Goal: Task Accomplishment & Management: Use online tool/utility

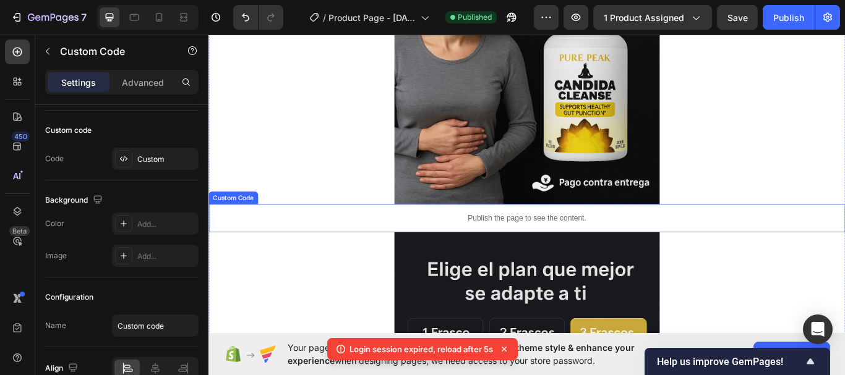
scroll to position [309, 0]
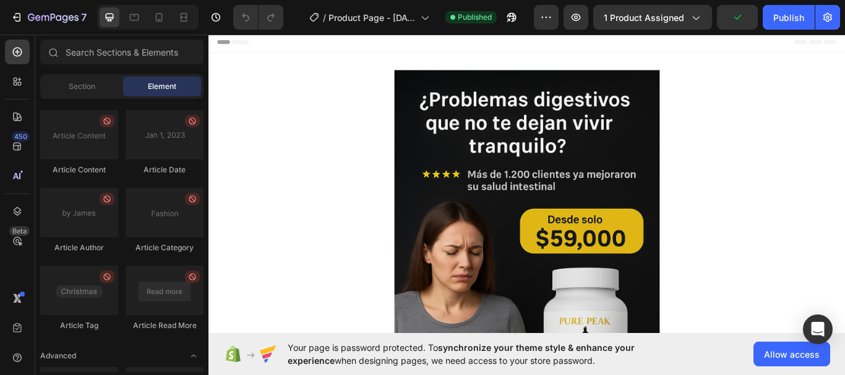
scroll to position [3472, 0]
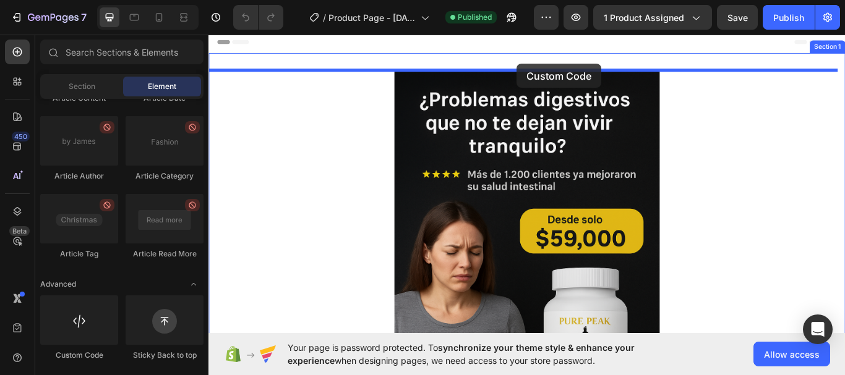
drag, startPoint x: 291, startPoint y: 351, endPoint x: 568, endPoint y: 69, distance: 394.3
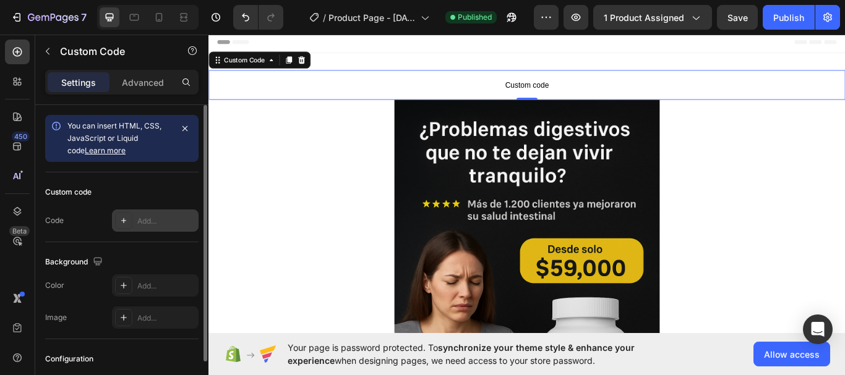
click at [160, 218] on div "Add..." at bounding box center [166, 221] width 58 height 11
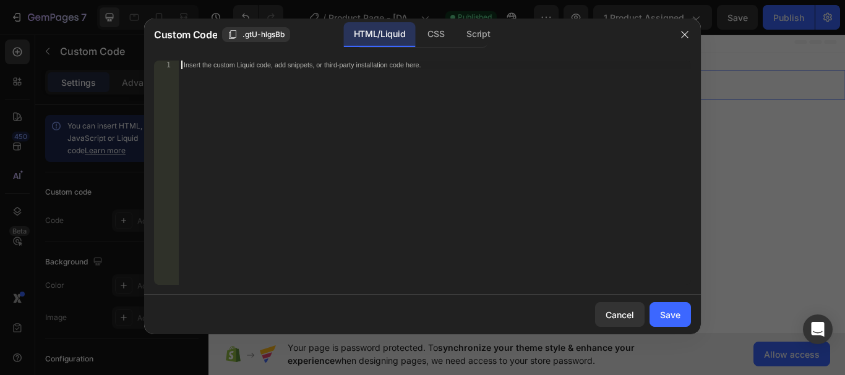
click at [269, 74] on div "Insert the custom Liquid code, add snippets, or third-party installation code h…" at bounding box center [435, 182] width 512 height 242
paste textarea "setInterval(actualizarContador, 2000); actualizarContador(); </script>"
type textarea "setInterval(actualizarContador, 2000); actualizarContador(); </script>"
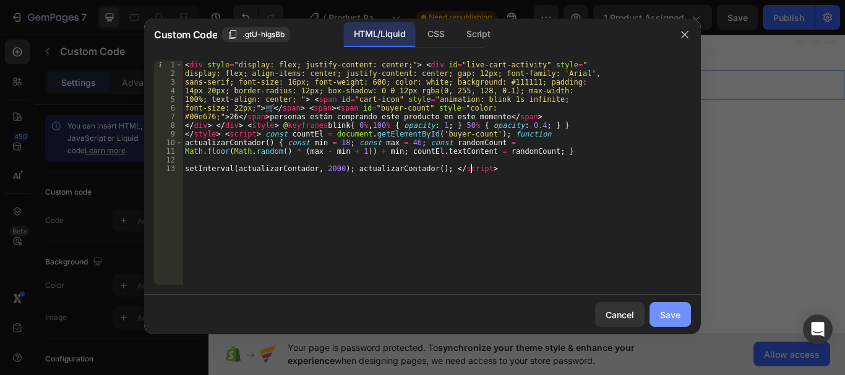
click at [675, 321] on div "Save" at bounding box center [670, 315] width 20 height 13
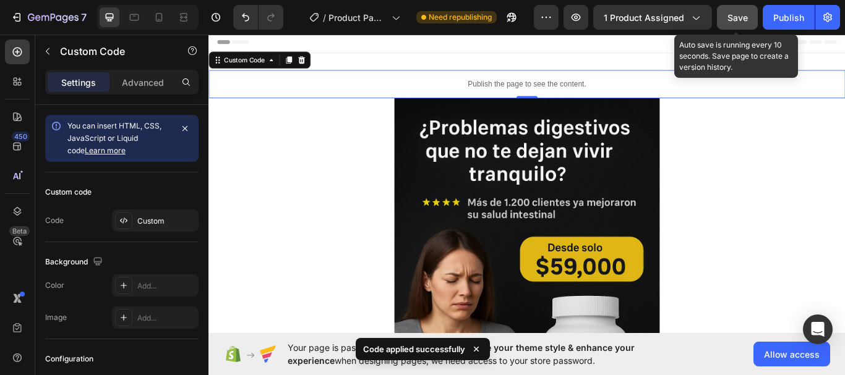
click at [733, 24] on button "Save" at bounding box center [737, 17] width 41 height 25
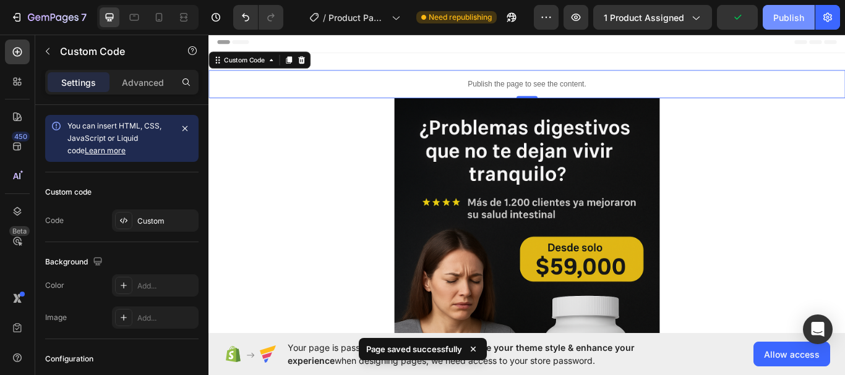
click at [780, 25] on button "Publish" at bounding box center [788, 17] width 52 height 25
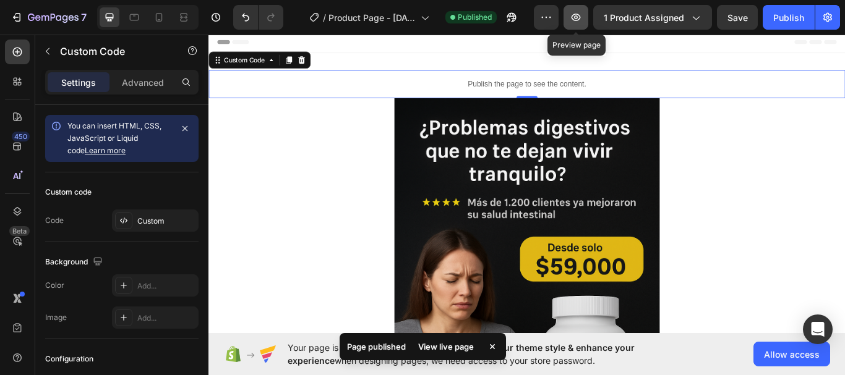
click at [577, 19] on icon "button" at bounding box center [576, 17] width 4 height 4
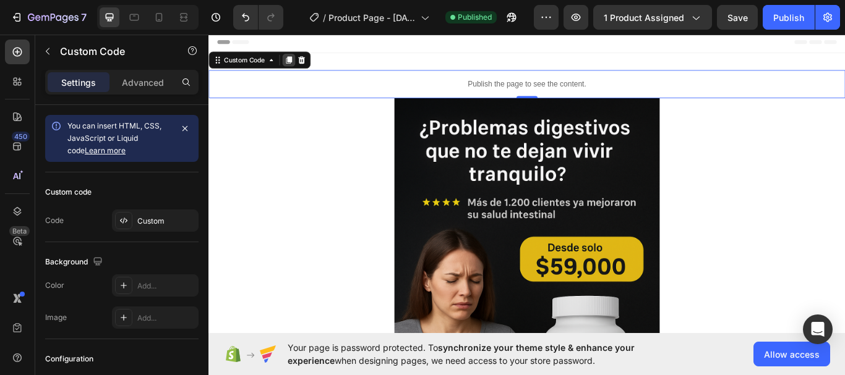
click at [303, 69] on icon at bounding box center [302, 65] width 7 height 9
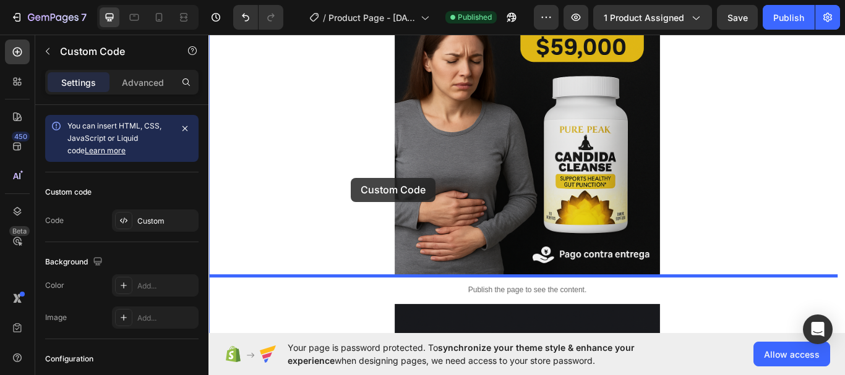
scroll to position [371, 0]
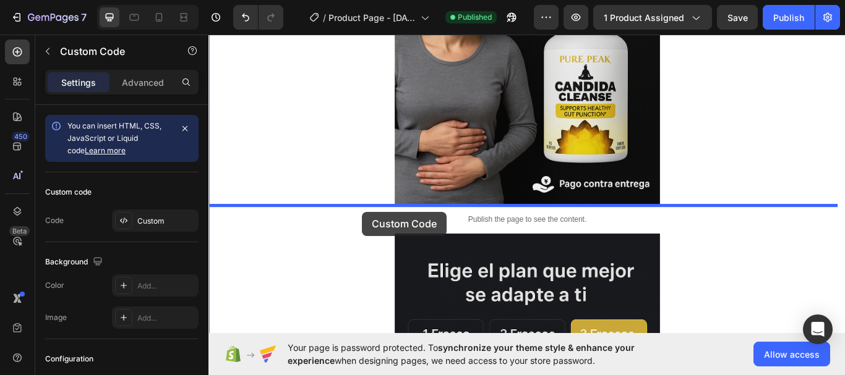
drag, startPoint x: 370, startPoint y: 126, endPoint x: 388, endPoint y: 242, distance: 117.6
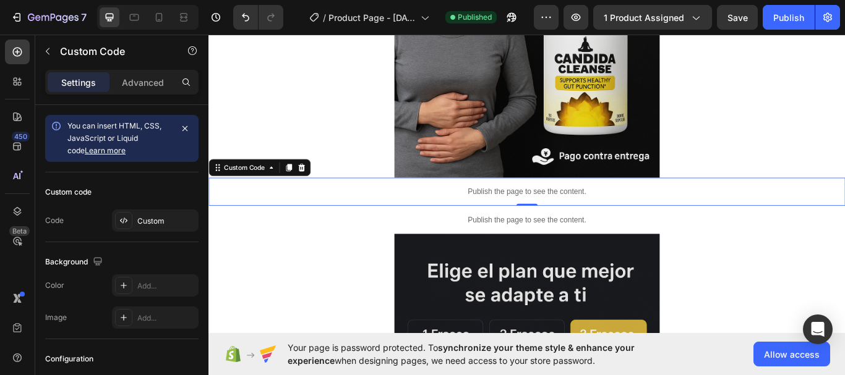
scroll to position [338, 0]
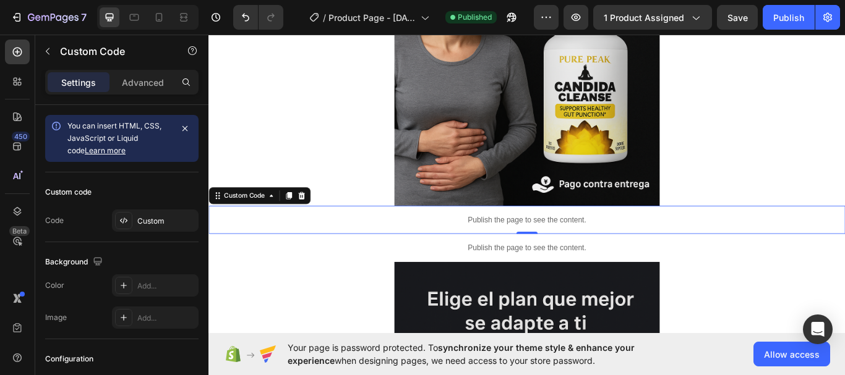
click at [464, 247] on p "Publish the page to see the content." at bounding box center [579, 251] width 742 height 13
click at [144, 223] on div "Custom" at bounding box center [166, 221] width 58 height 11
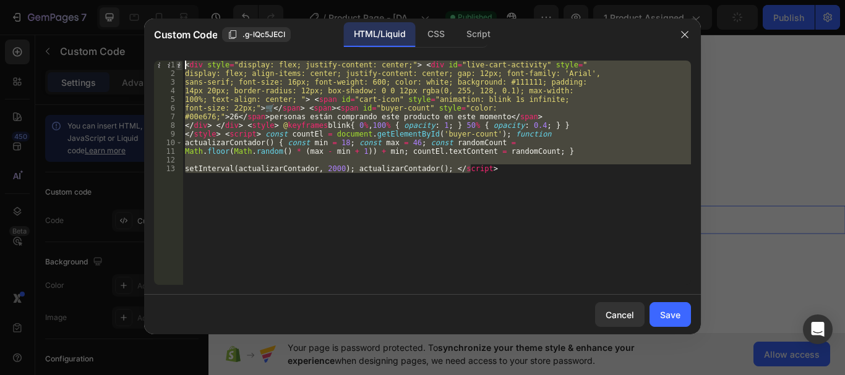
drag, startPoint x: 486, startPoint y: 176, endPoint x: 180, endPoint y: 66, distance: 325.2
click at [180, 66] on div "setInterval(actualizarContador, 2000); actualizarContador(); </script> 1 2 3 4 …" at bounding box center [422, 173] width 537 height 224
type textarea "<div style="display: flex; justify-content: center;"> <div id="live-cart-activi…"
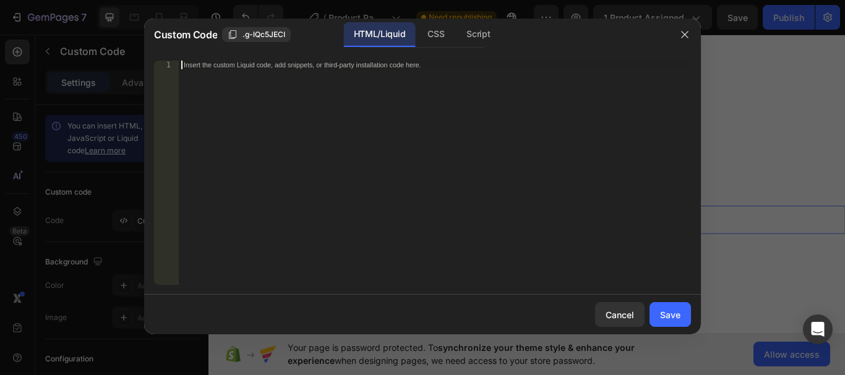
paste textarea "{ font-size: 12px; color: #aaa; } </style>"
type textarea "{ font-size: 12px; color: #aaa; } </style>"
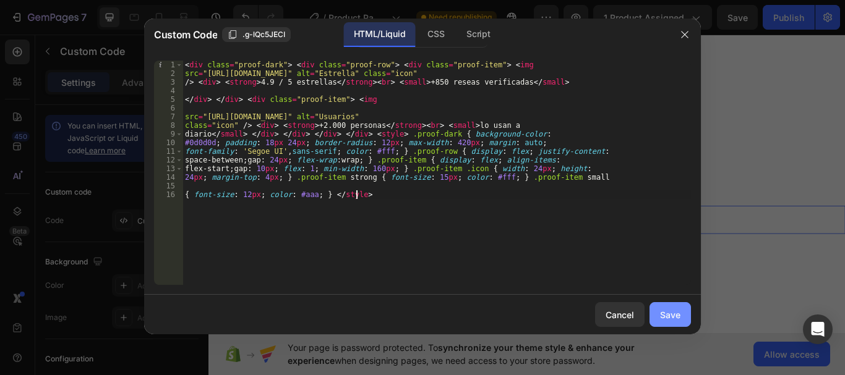
click at [663, 315] on div "Save" at bounding box center [670, 315] width 20 height 13
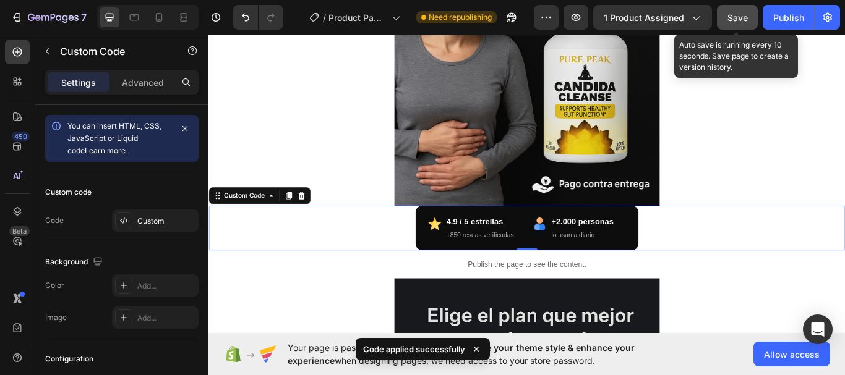
click at [734, 25] on button "Save" at bounding box center [737, 17] width 41 height 25
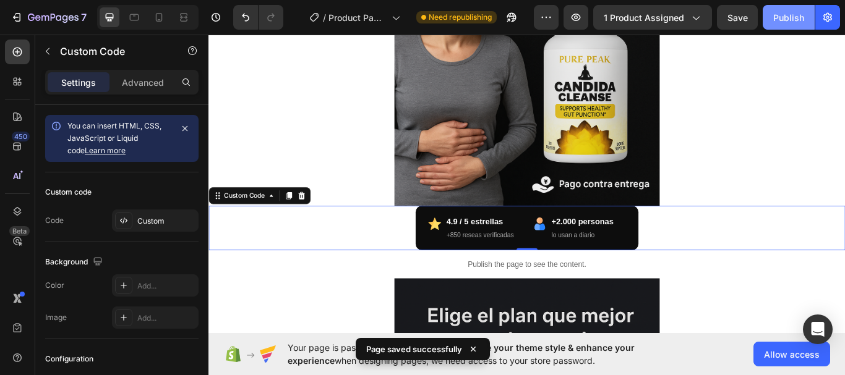
click at [776, 22] on div "Publish" at bounding box center [788, 17] width 31 height 13
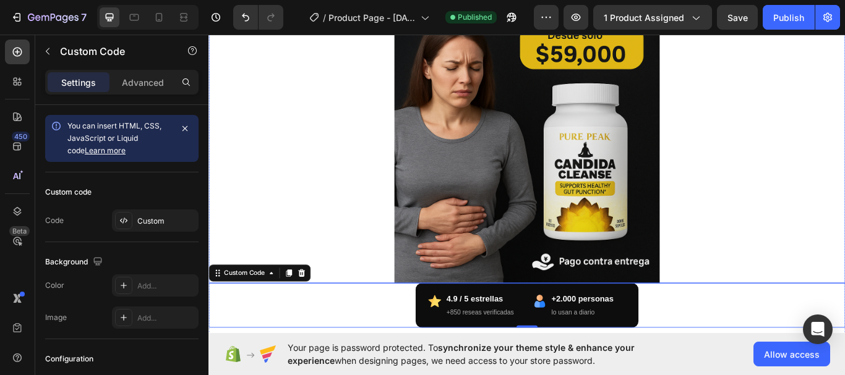
scroll to position [247, 0]
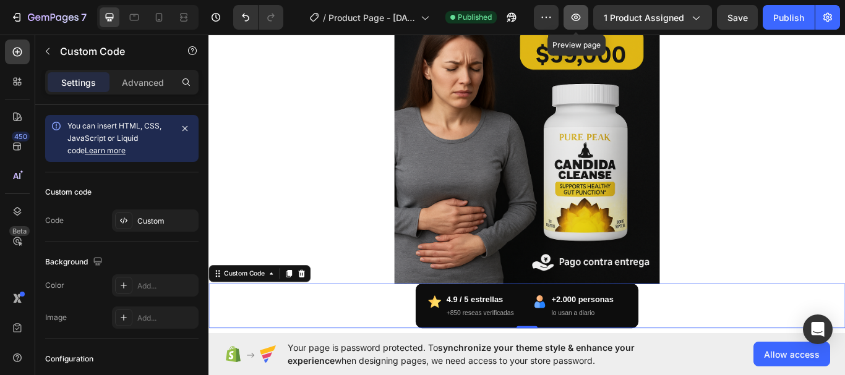
click at [571, 23] on button "button" at bounding box center [575, 17] width 25 height 25
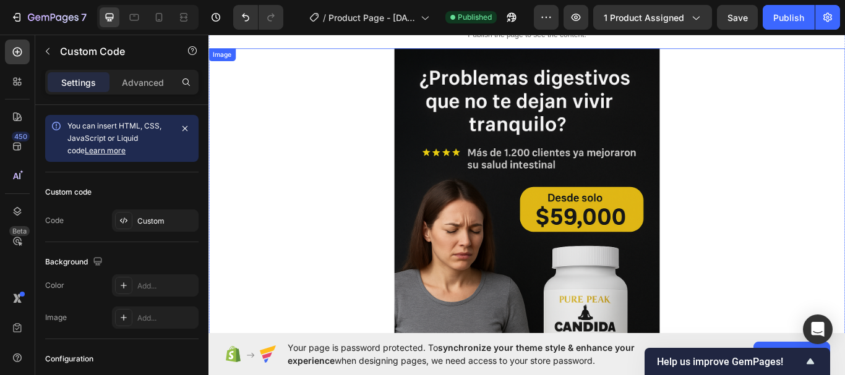
scroll to position [0, 0]
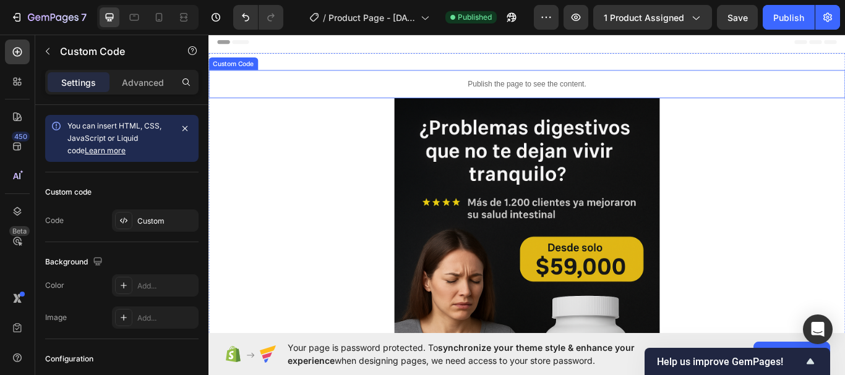
click at [371, 106] on div "Publish the page to see the content." at bounding box center [579, 93] width 742 height 33
click at [302, 65] on icon at bounding box center [302, 65] width 7 height 9
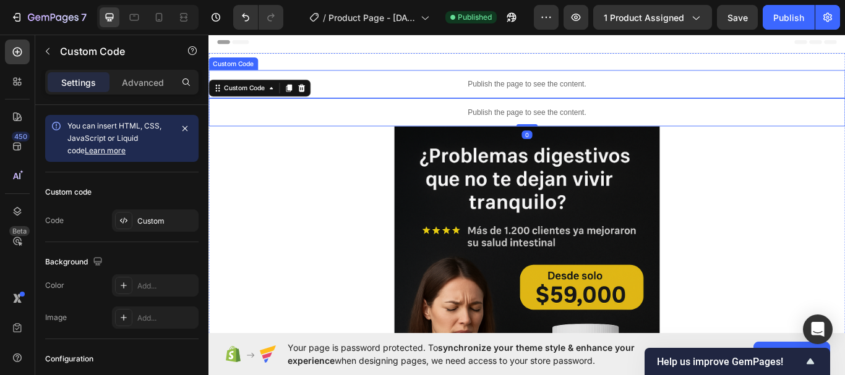
click at [481, 96] on p "Publish the page to see the content." at bounding box center [579, 93] width 742 height 13
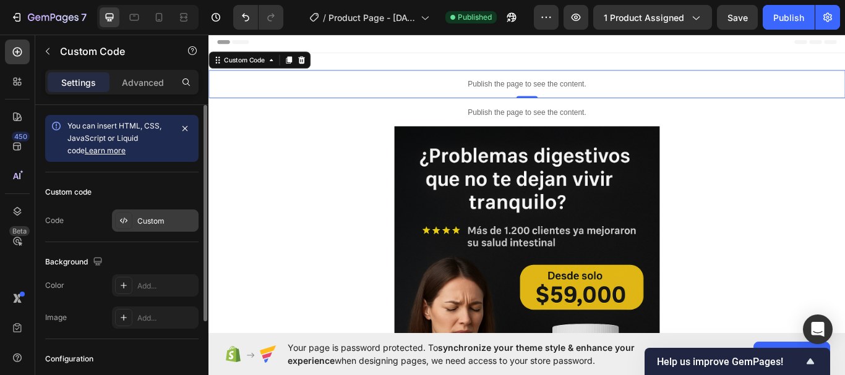
click at [138, 228] on div "Custom" at bounding box center [155, 221] width 87 height 22
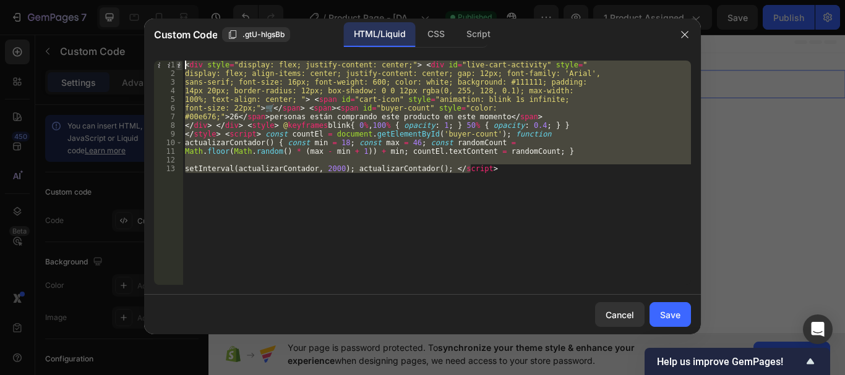
drag, startPoint x: 499, startPoint y: 179, endPoint x: 181, endPoint y: 66, distance: 337.7
click at [181, 66] on div "setInterval(actualizarContador, 2000); actualizarContador(); </script> 1 2 3 4 …" at bounding box center [422, 173] width 537 height 224
type textarea "<div style="display: flex; justify-content: center;"> <div id="live-cart-activi…"
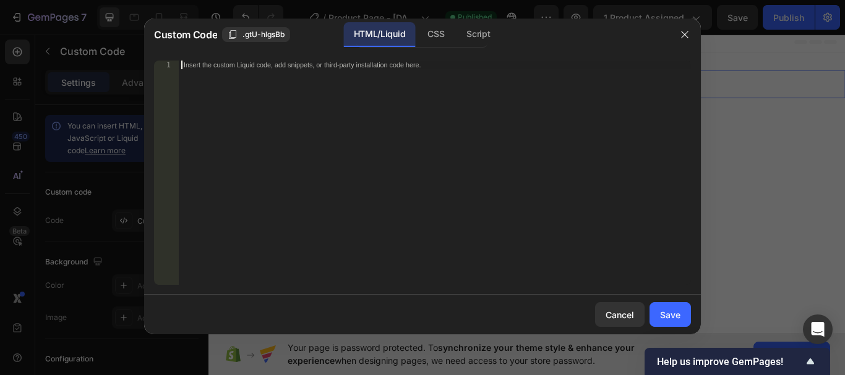
scroll to position [771, 0]
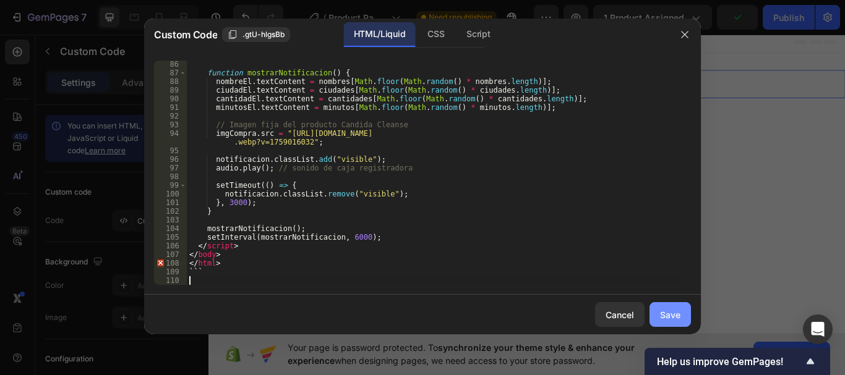
click at [674, 314] on div "Save" at bounding box center [670, 315] width 20 height 13
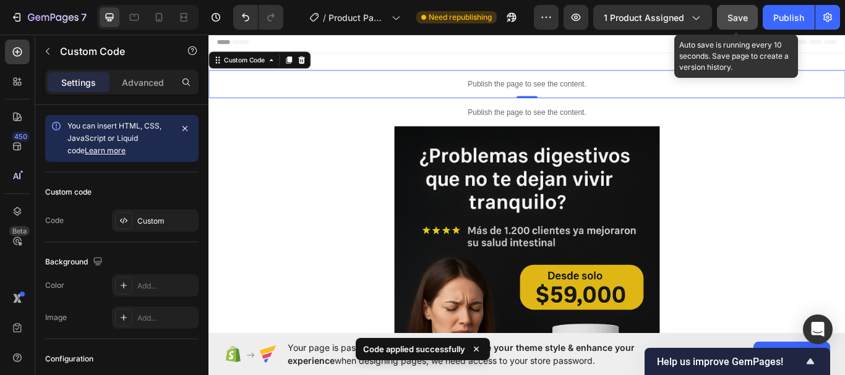
click at [732, 16] on span "Save" at bounding box center [737, 17] width 20 height 11
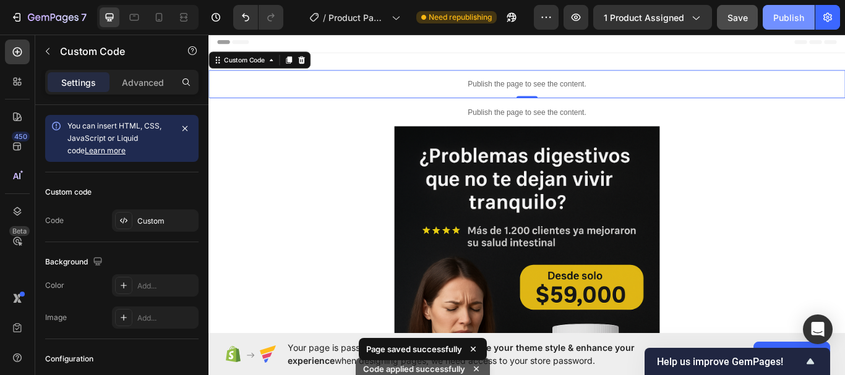
click at [783, 23] on div "Publish" at bounding box center [788, 17] width 31 height 13
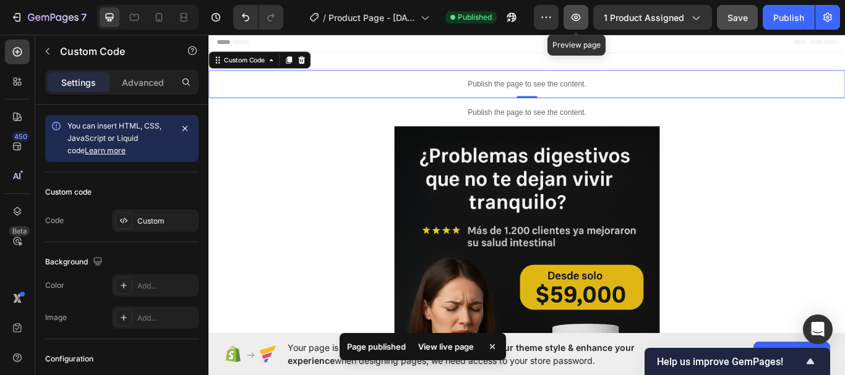
click at [582, 15] on icon "button" at bounding box center [575, 17] width 12 height 12
